Goal: Task Accomplishment & Management: Manage account settings

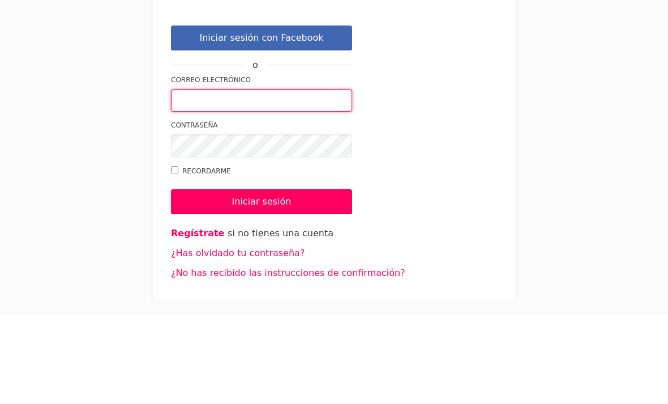
type input "alejandragutierrezperez2005@gmail.com"
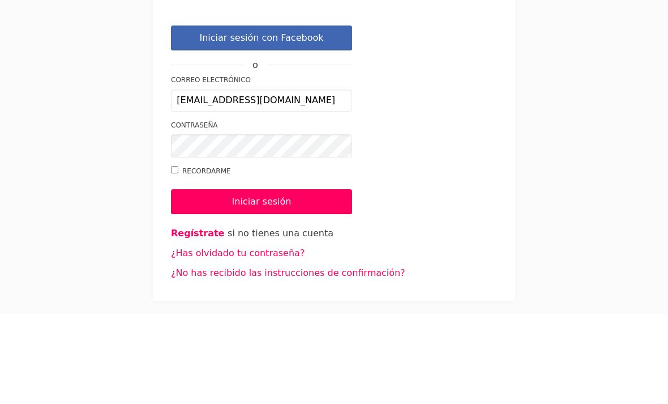
click at [262, 279] on input "Iniciar sesión" at bounding box center [261, 291] width 181 height 25
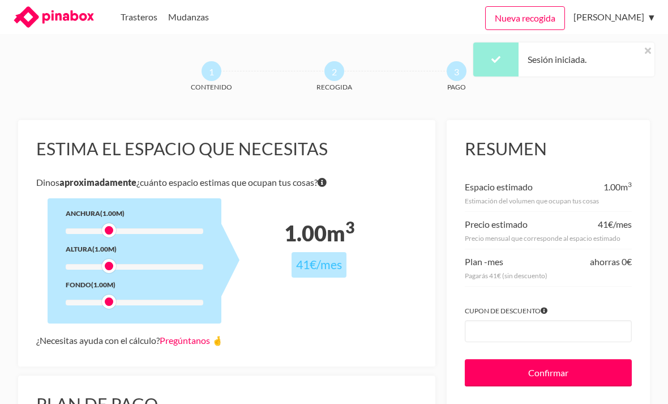
click at [618, 22] on link "[PERSON_NAME]" at bounding box center [612, 17] width 76 height 34
click at [0, 0] on link "Mi perfil" at bounding box center [0, 0] width 0 height 0
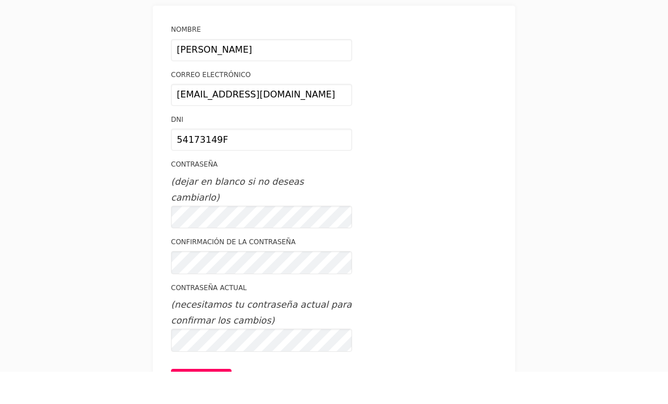
scroll to position [50, 0]
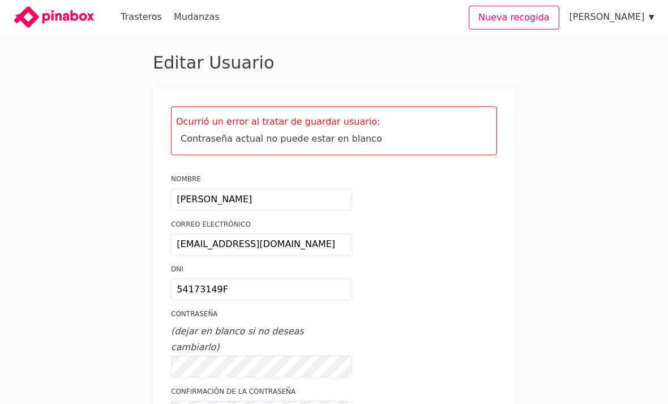
click at [0, 0] on link "Recogidas" at bounding box center [0, 0] width 0 height 0
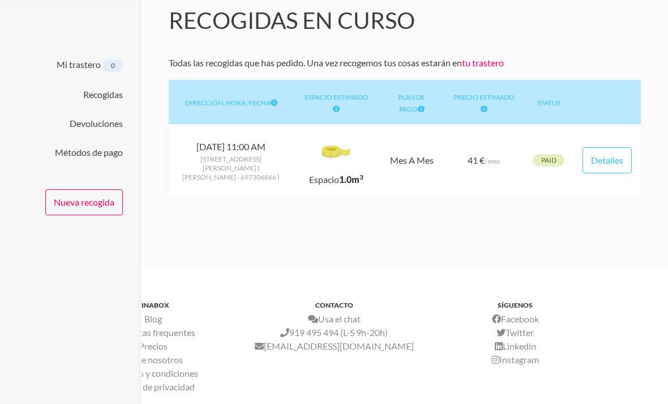
scroll to position [75, 0]
click at [616, 159] on link "Detalles" at bounding box center [607, 161] width 49 height 26
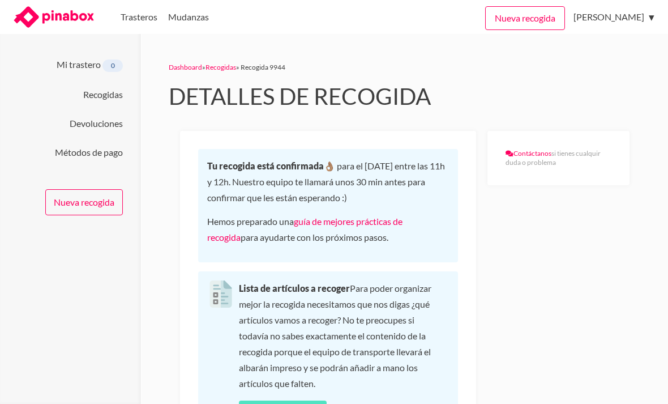
click at [0, 0] on link "Devoluciones" at bounding box center [0, 0] width 0 height 0
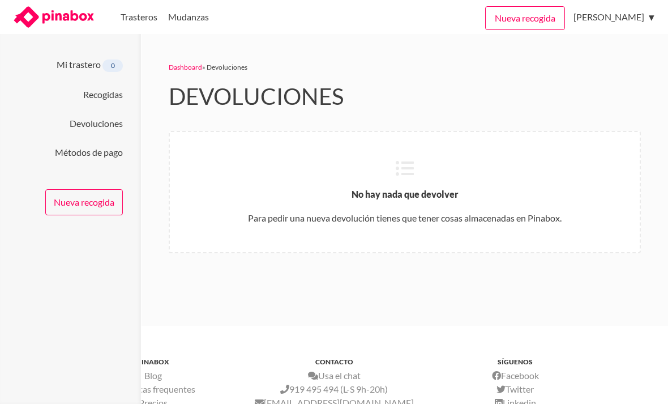
click at [582, 203] on div "No hay nada que devolver Para pedir una nueva devolución tienes que tener cosas…" at bounding box center [405, 192] width 472 height 122
click at [579, 187] on p "No hay nada que devolver" at bounding box center [405, 194] width 434 height 16
click at [582, 181] on div "No hay nada que devolver Para pedir una nueva devolución tienes que tener cosas…" at bounding box center [405, 192] width 472 height 122
click at [583, 180] on div "No hay nada que devolver Para pedir una nueva devolución tienes que tener cosas…" at bounding box center [405, 192] width 472 height 122
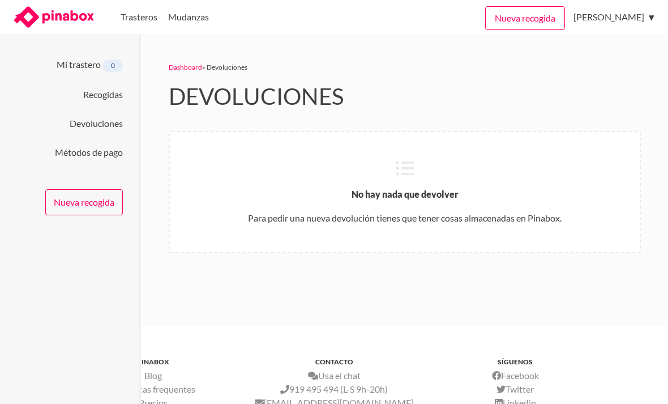
click at [582, 181] on div "No hay nada que devolver Para pedir una nueva devolución tienes que tener cosas…" at bounding box center [405, 192] width 472 height 122
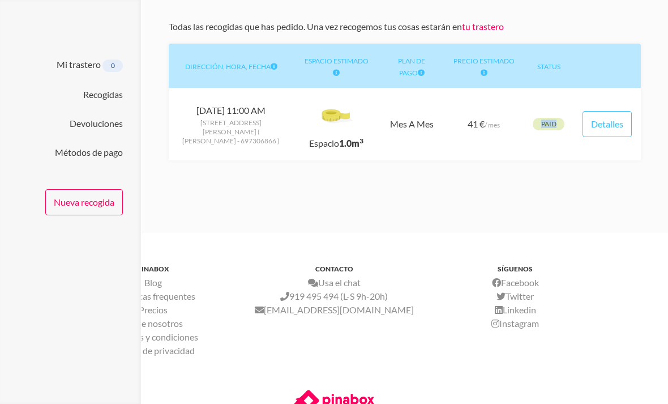
click at [551, 181] on div "Dashboard » Recogidas Recogidas en curso Todas las recogidas que has pedido. Un…" at bounding box center [405, 55] width 527 height 266
click at [548, 188] on body "Trasteros [GEOGRAPHIC_DATA] MENU Nueva recogida [PERSON_NAME] Mi trastero Recog…" at bounding box center [334, 90] width 668 height 404
click at [547, 189] on body "Trasteros [GEOGRAPHIC_DATA] MENU Nueva recogida [PERSON_NAME] Mi trastero Recog…" at bounding box center [334, 90] width 668 height 404
